Goal: Task Accomplishment & Management: Use online tool/utility

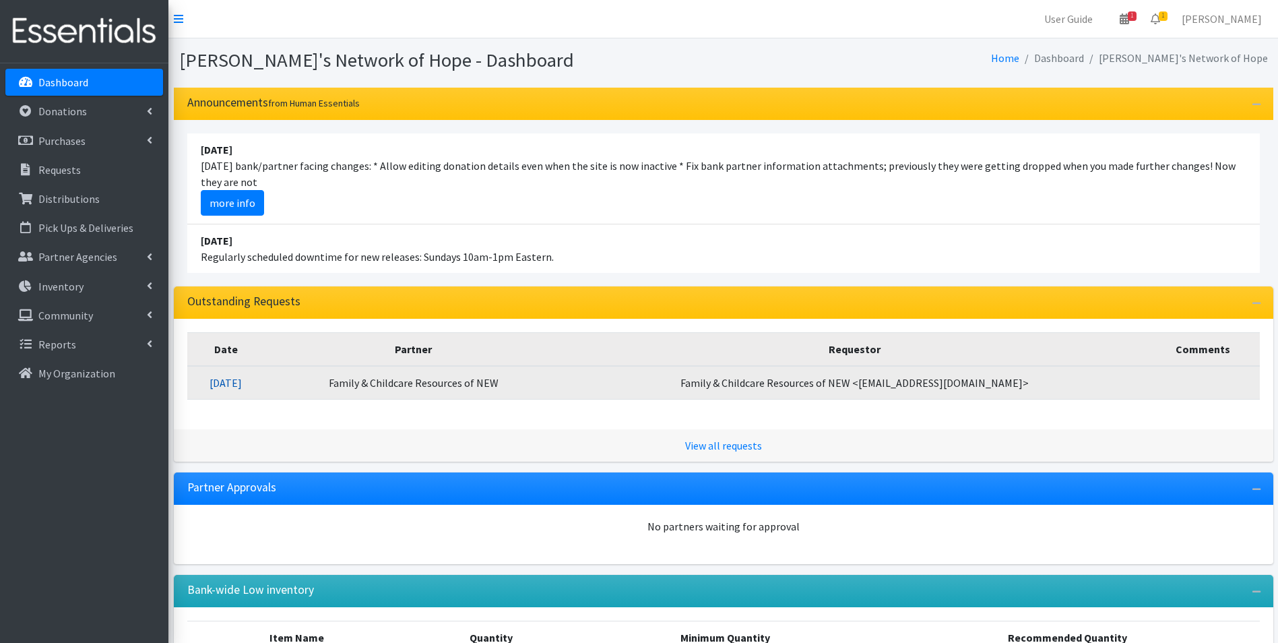
click at [242, 385] on link "08/14/2025" at bounding box center [226, 382] width 32 height 13
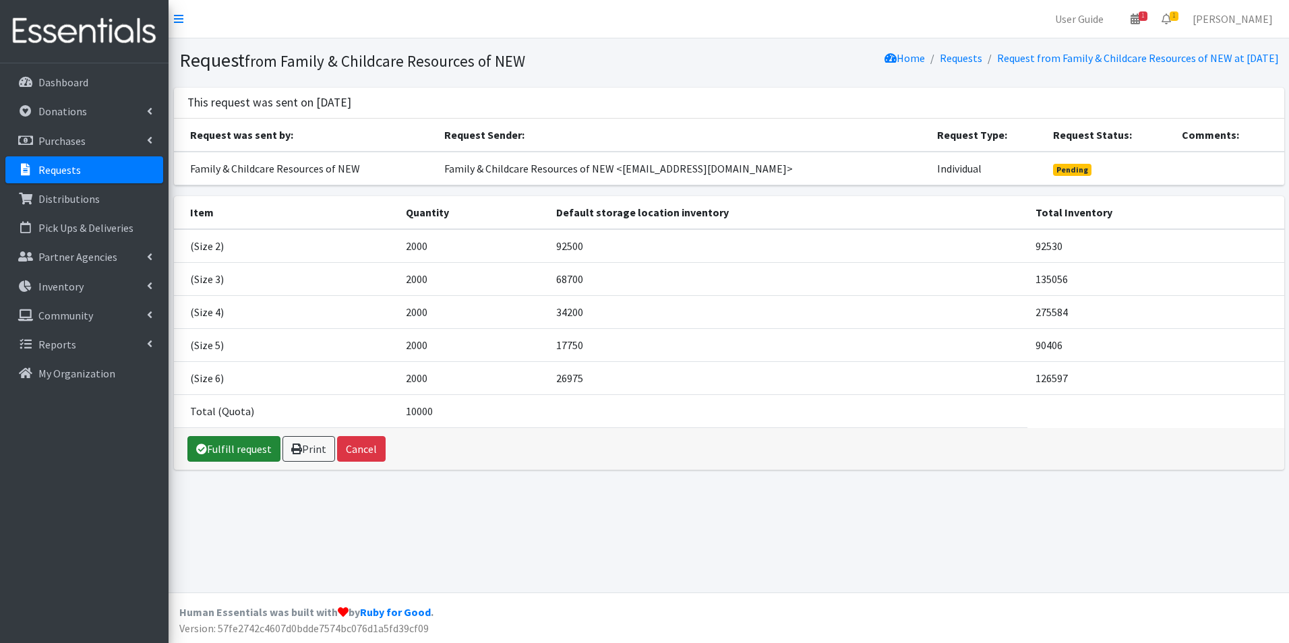
click at [224, 450] on link "Fulfill request" at bounding box center [233, 449] width 93 height 26
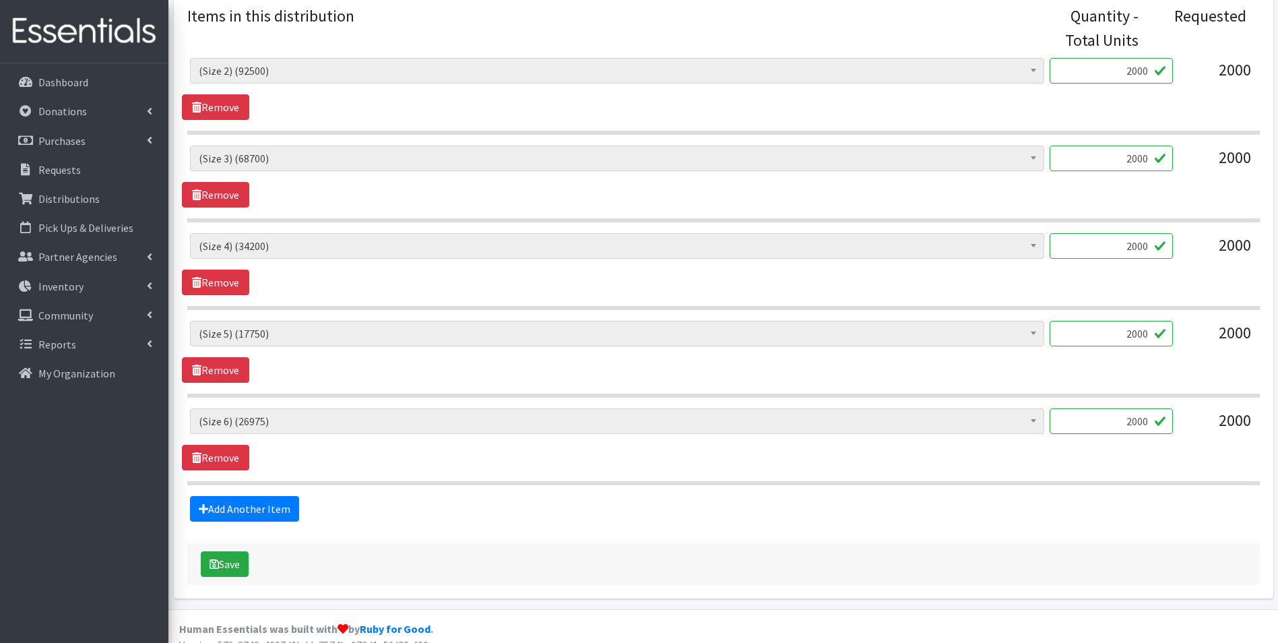
scroll to position [588, 0]
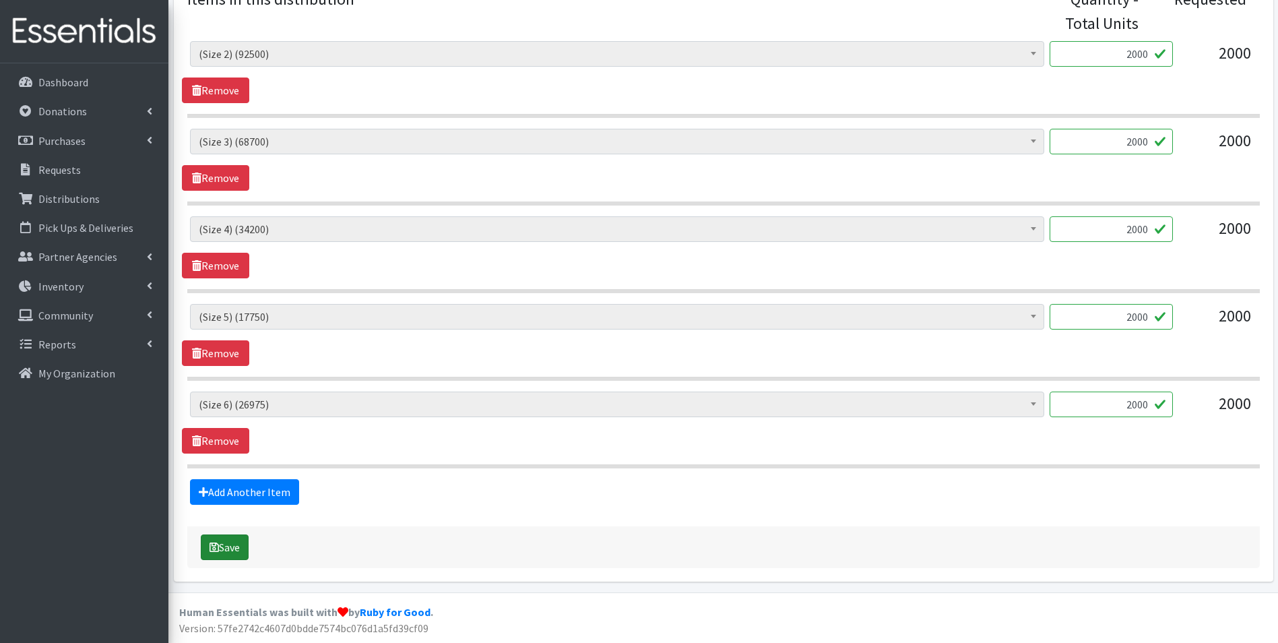
click at [227, 546] on button "Save" at bounding box center [225, 547] width 48 height 26
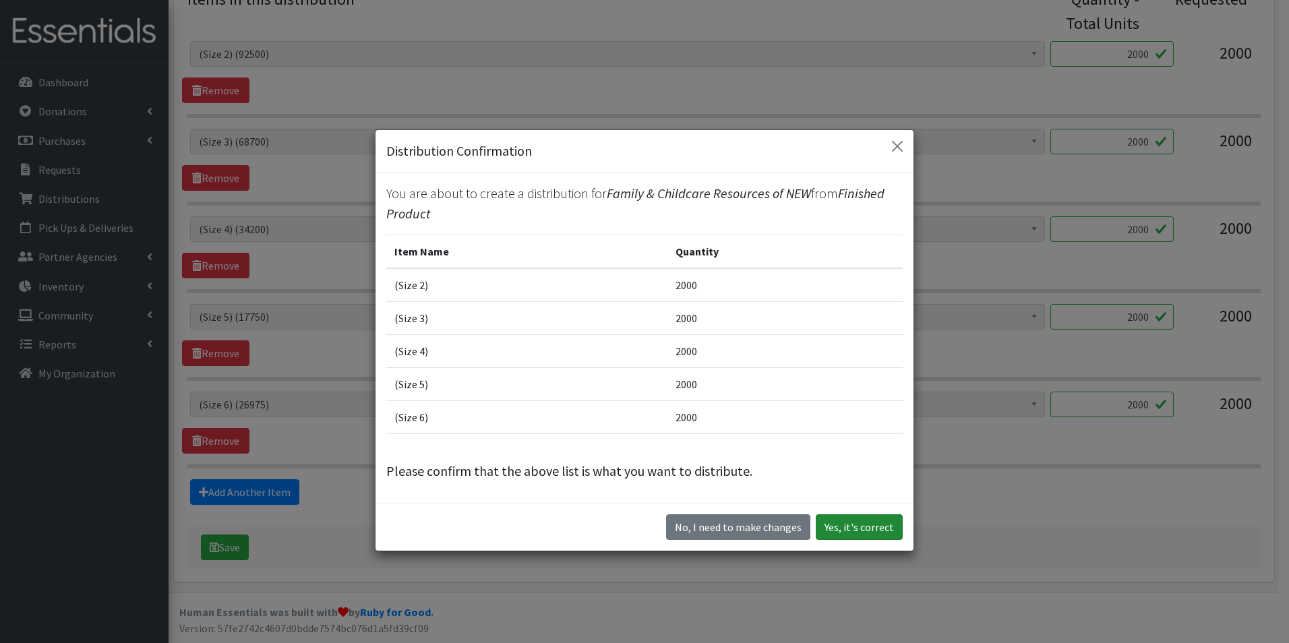
click at [867, 522] on button "Yes, it's correct" at bounding box center [858, 527] width 87 height 26
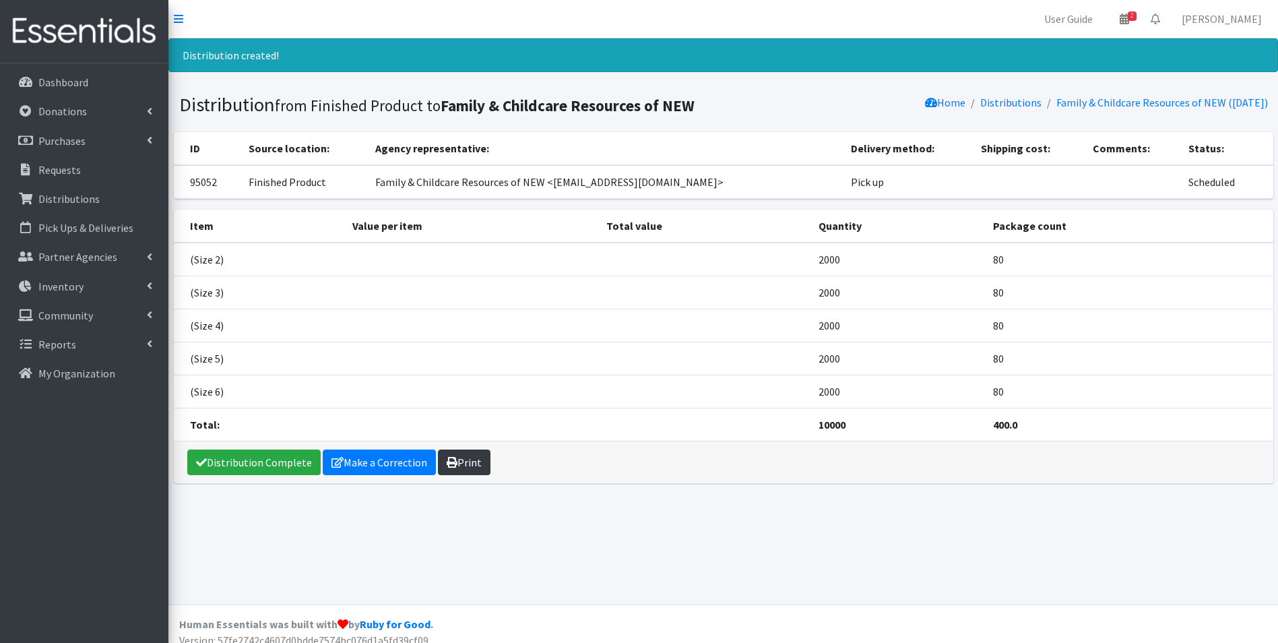
click at [460, 462] on link "Print" at bounding box center [464, 463] width 53 height 26
click at [57, 78] on p "Dashboard" at bounding box center [63, 81] width 50 height 13
